Goal: Information Seeking & Learning: Find specific fact

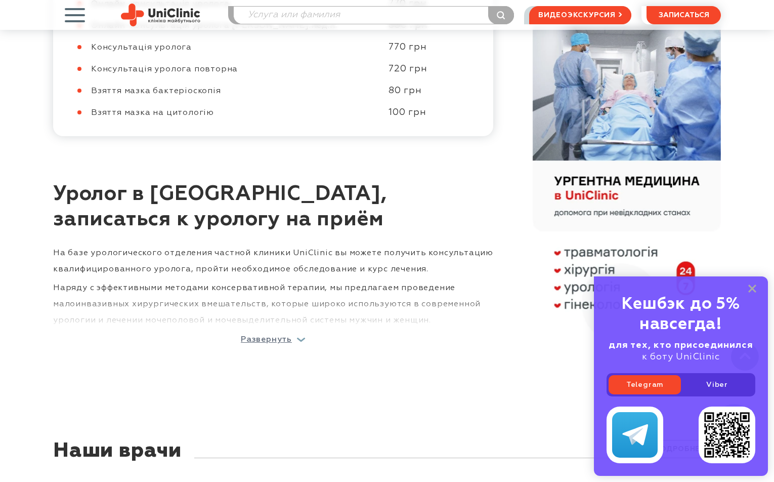
scroll to position [607, 0]
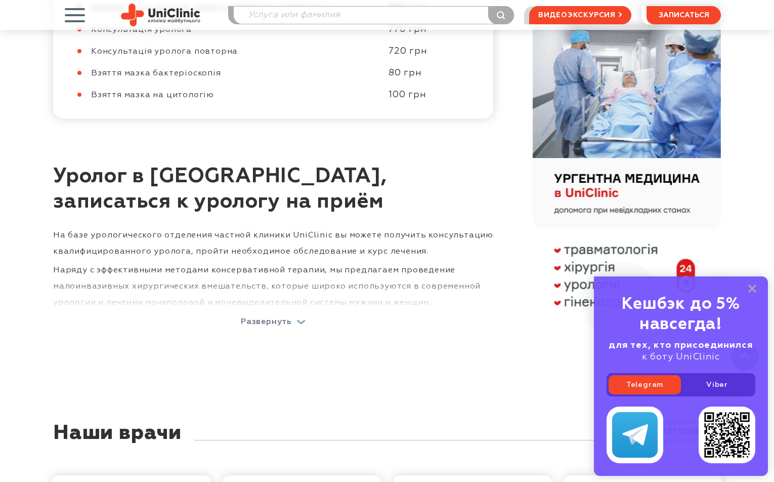
click at [302, 318] on div "Развернуть" at bounding box center [273, 322] width 65 height 8
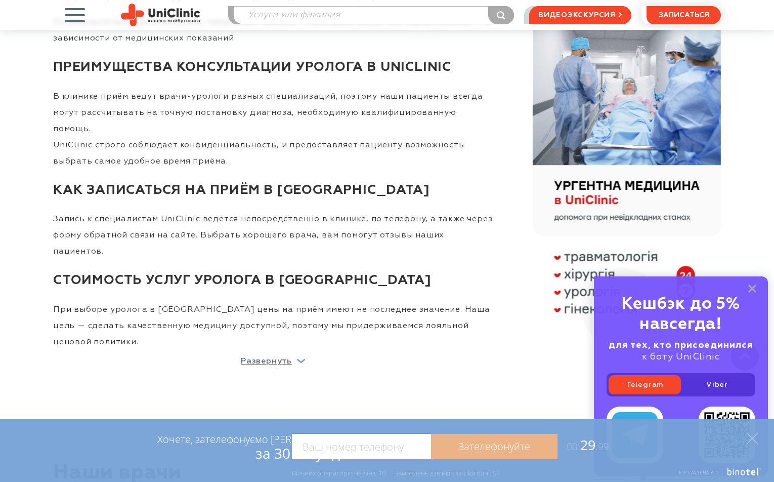
scroll to position [2277, 0]
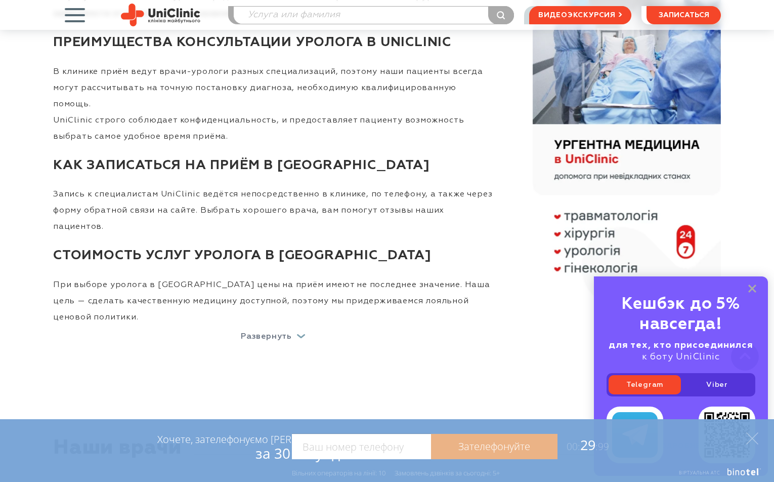
click at [302, 332] on div "Развернуть" at bounding box center [273, 336] width 65 height 8
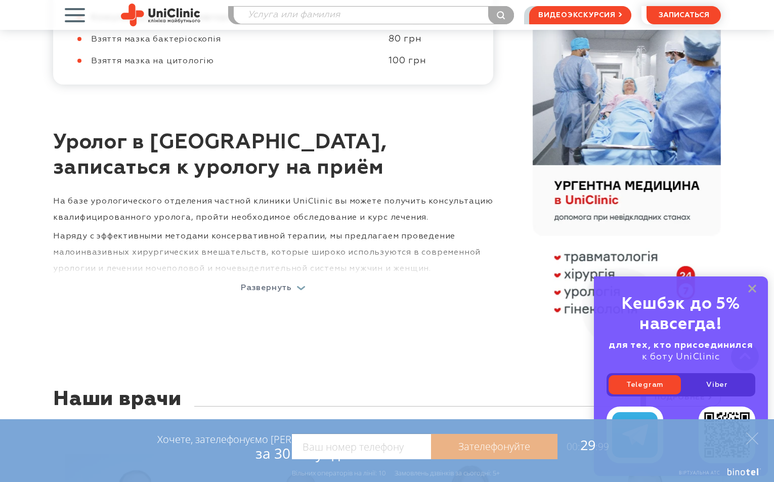
click at [301, 284] on div "Развернуть" at bounding box center [273, 288] width 65 height 8
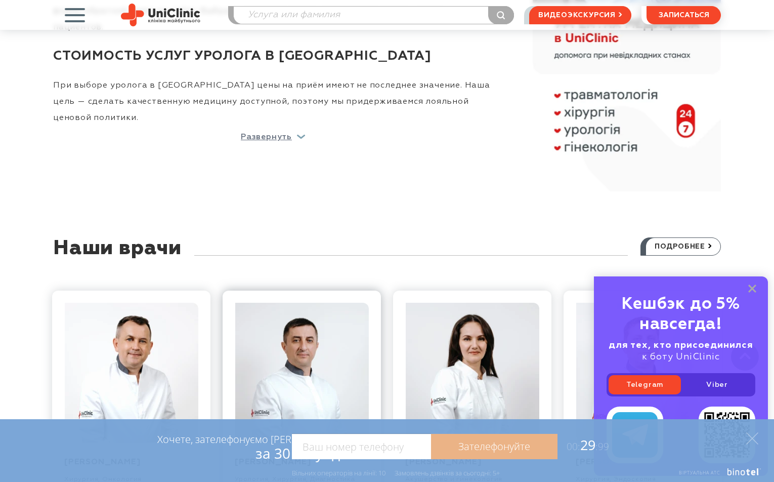
scroll to position [2328, 0]
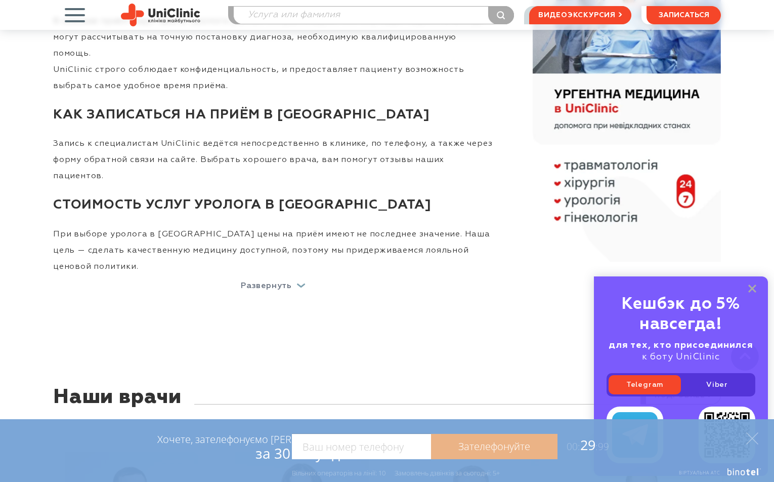
click at [300, 282] on div "Развернуть" at bounding box center [273, 286] width 65 height 8
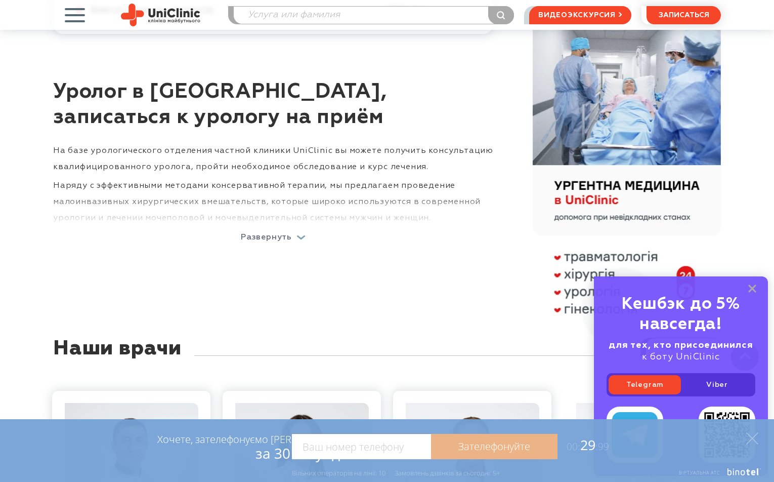
click at [300, 233] on div "Развернуть" at bounding box center [273, 237] width 65 height 8
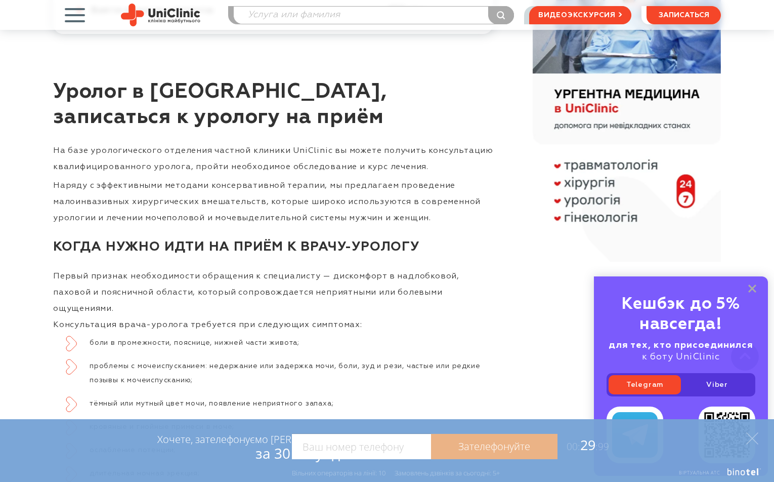
scroll to position [2328, 0]
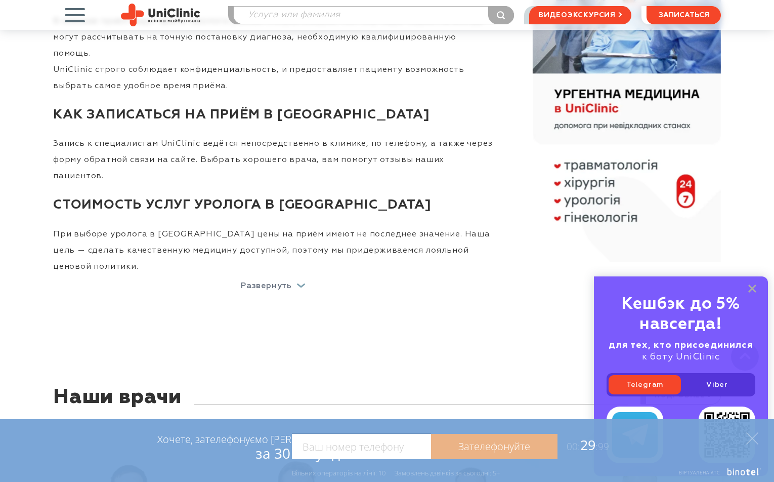
click at [268, 282] on p "Развернуть" at bounding box center [266, 286] width 51 height 8
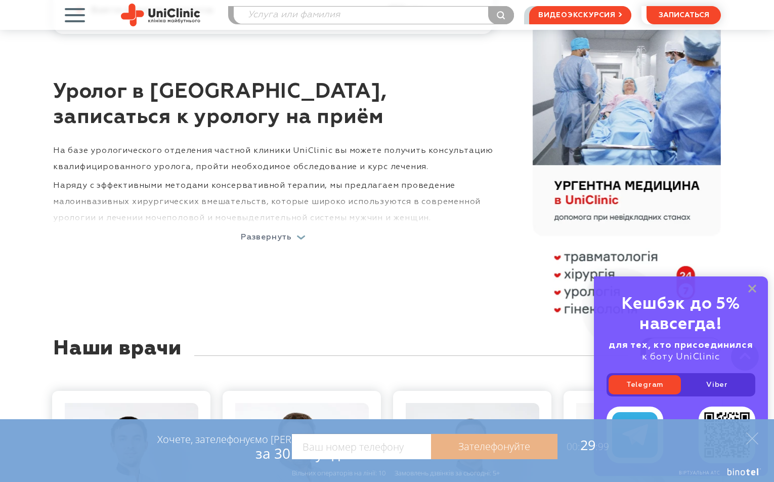
click at [268, 233] on p "Развернуть" at bounding box center [266, 237] width 51 height 8
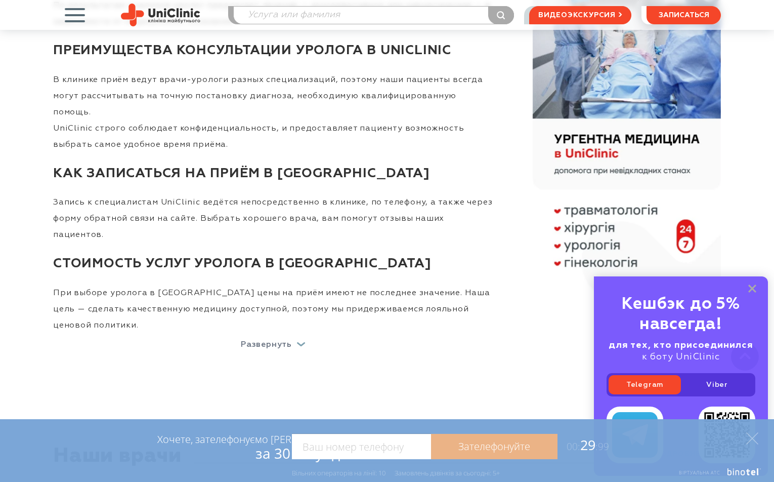
scroll to position [2328, 0]
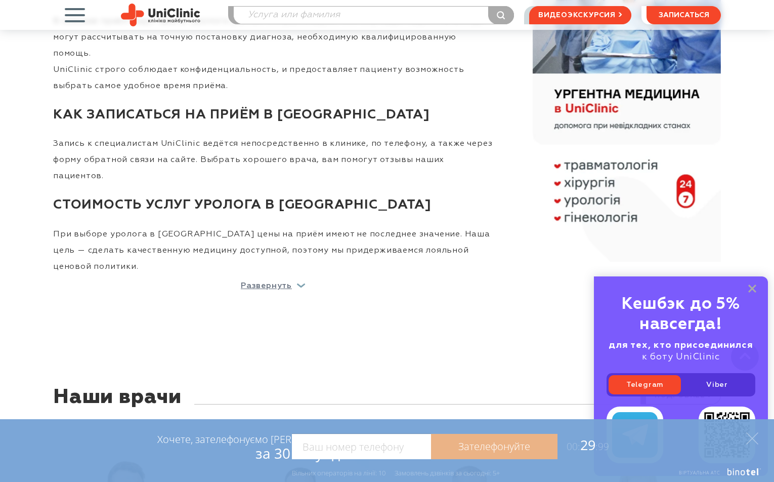
click at [588, 201] on link at bounding box center [627, 99] width 188 height 323
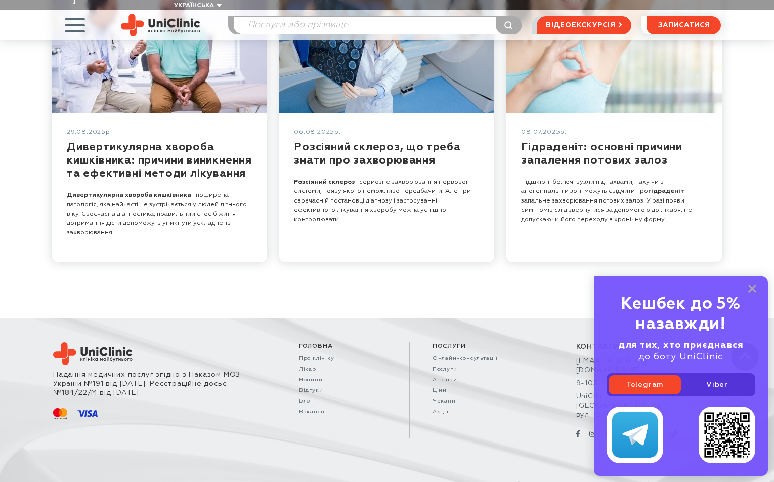
scroll to position [1588, 0]
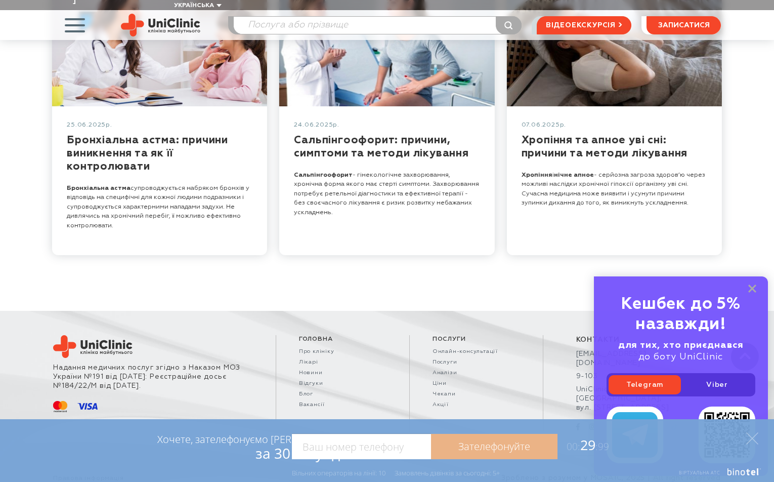
click at [754, 288] on rect at bounding box center [752, 288] width 8 height 8
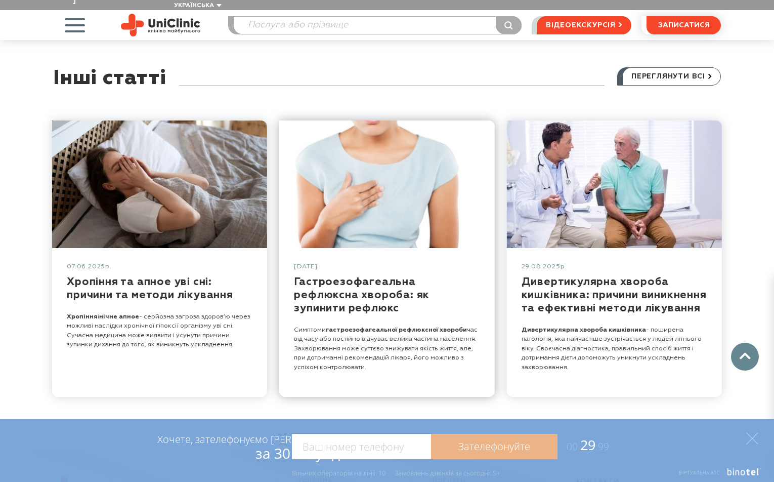
scroll to position [1487, 0]
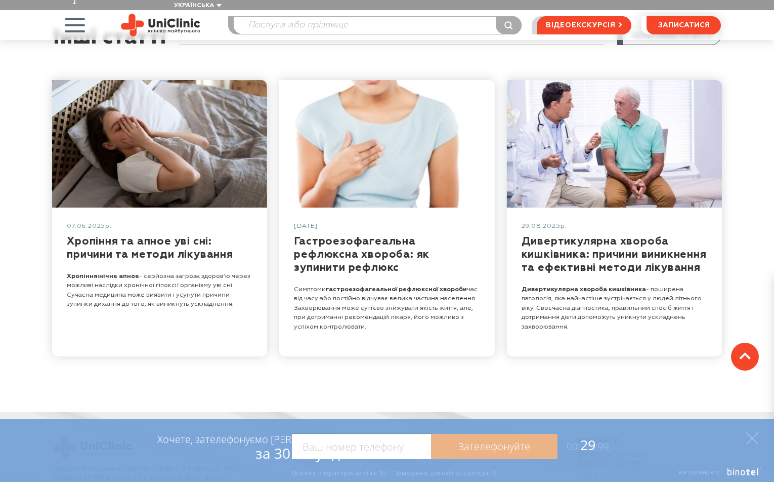
click at [746, 360] on link at bounding box center [745, 357] width 28 height 28
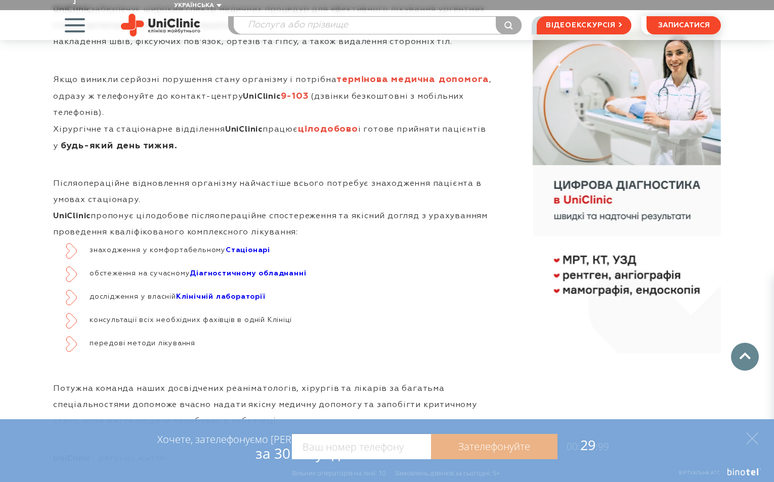
scroll to position [1012, 0]
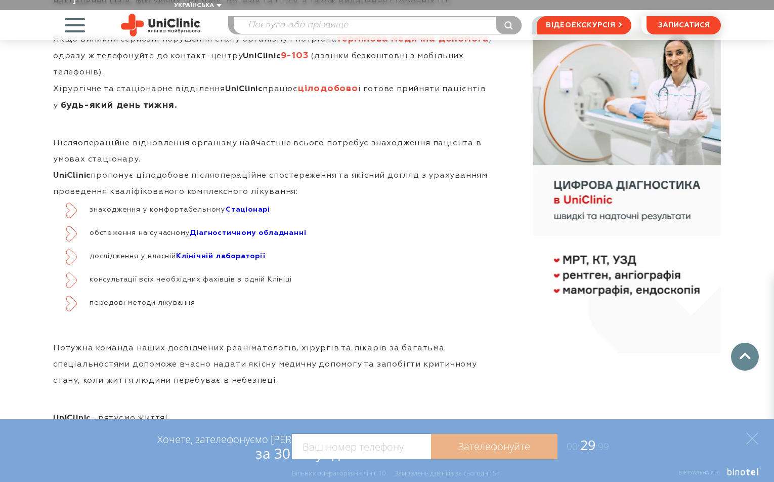
click at [257, 206] on strong "Стаціонарі" at bounding box center [248, 209] width 45 height 7
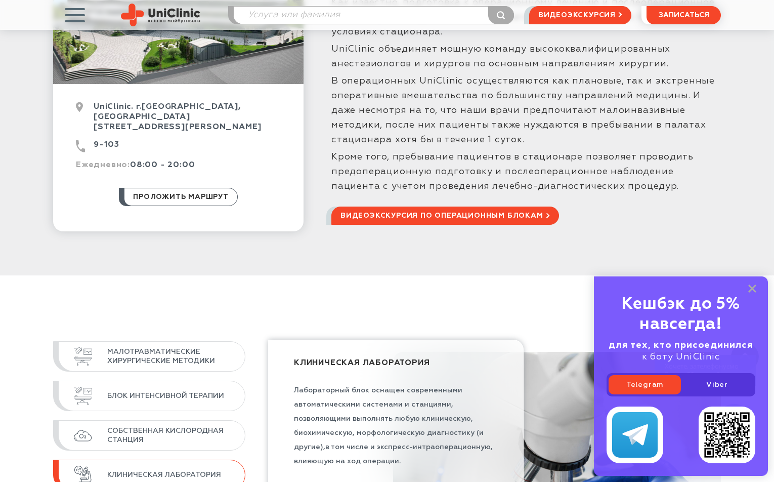
scroll to position [455, 0]
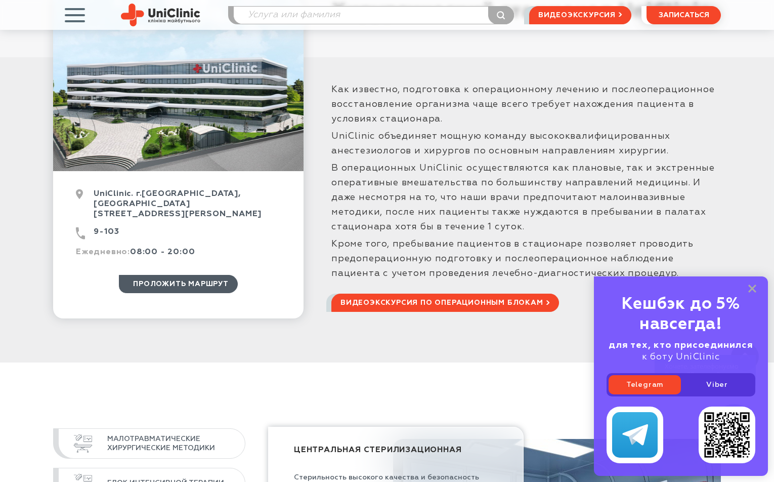
click at [173, 275] on span "проложить маршрут" at bounding box center [181, 283] width 96 height 17
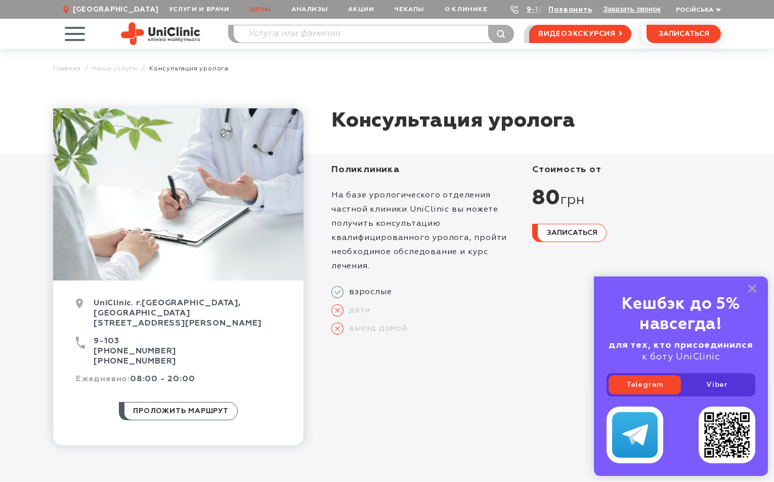
click at [265, 10] on link "Цены" at bounding box center [260, 9] width 41 height 19
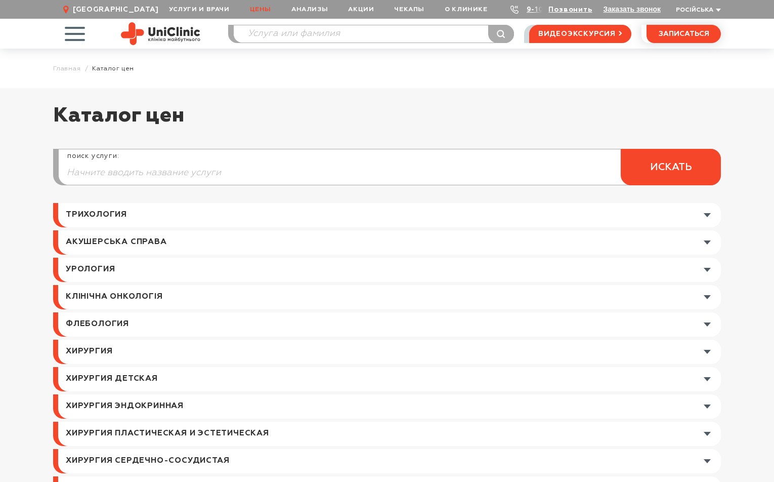
click at [707, 270] on link at bounding box center [389, 270] width 663 height 24
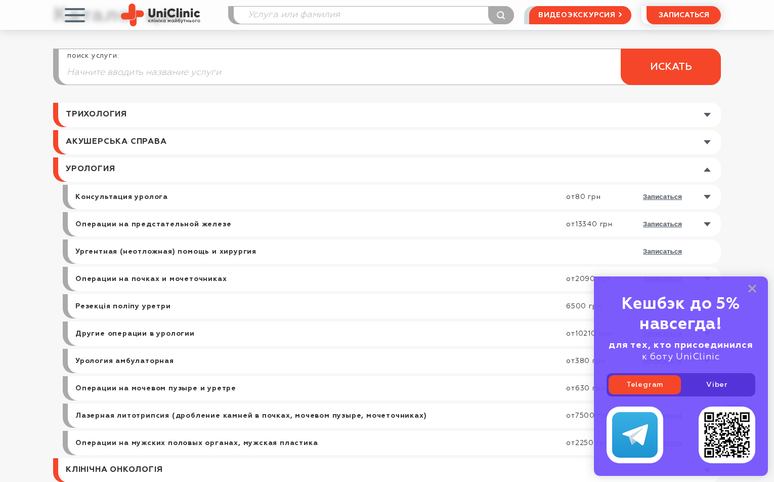
scroll to position [101, 0]
click at [707, 195] on link at bounding box center [397, 196] width 648 height 24
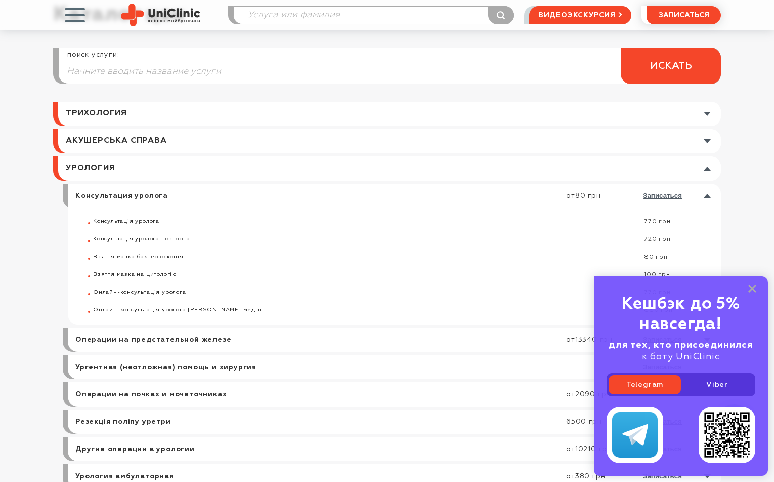
scroll to position [0, 0]
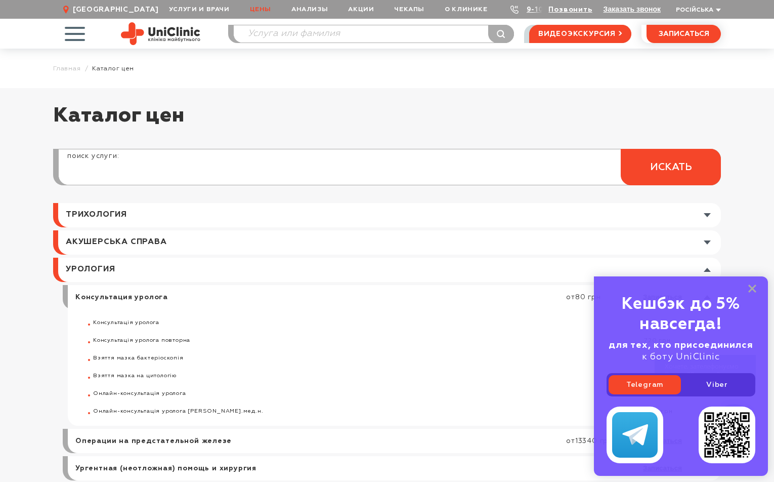
click at [139, 173] on input "search" at bounding box center [390, 172] width 662 height 24
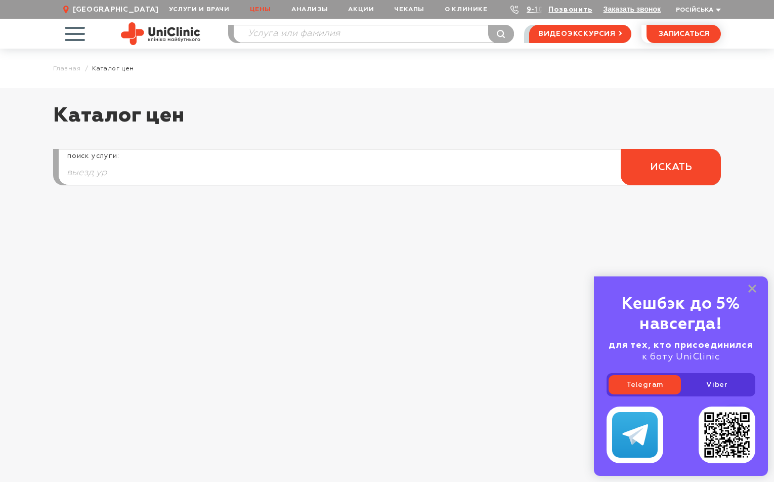
type input "выезд уро"
